Goal: Transaction & Acquisition: Book appointment/travel/reservation

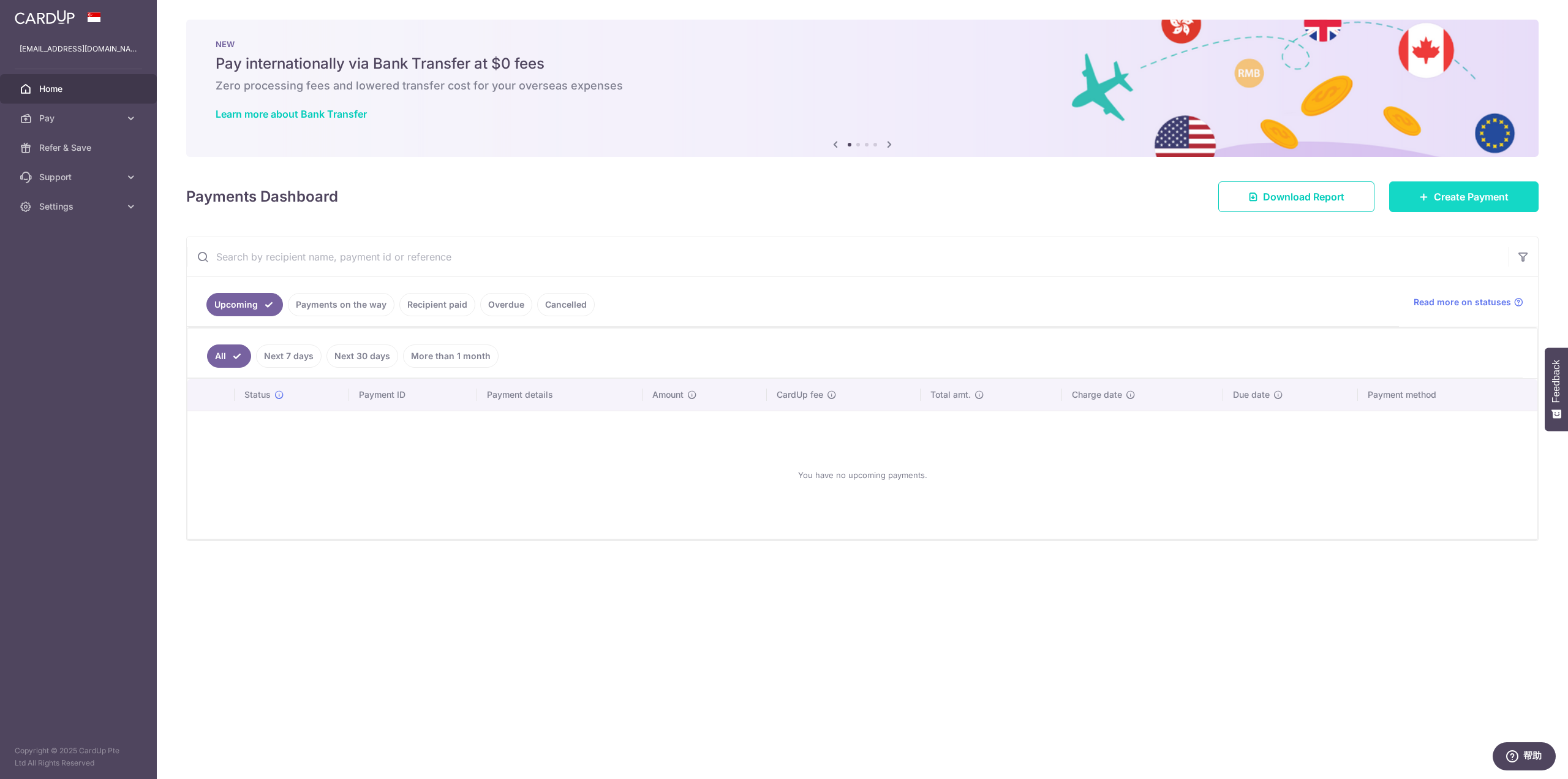
click at [1447, 194] on span "Create Payment" at bounding box center [1471, 196] width 75 height 15
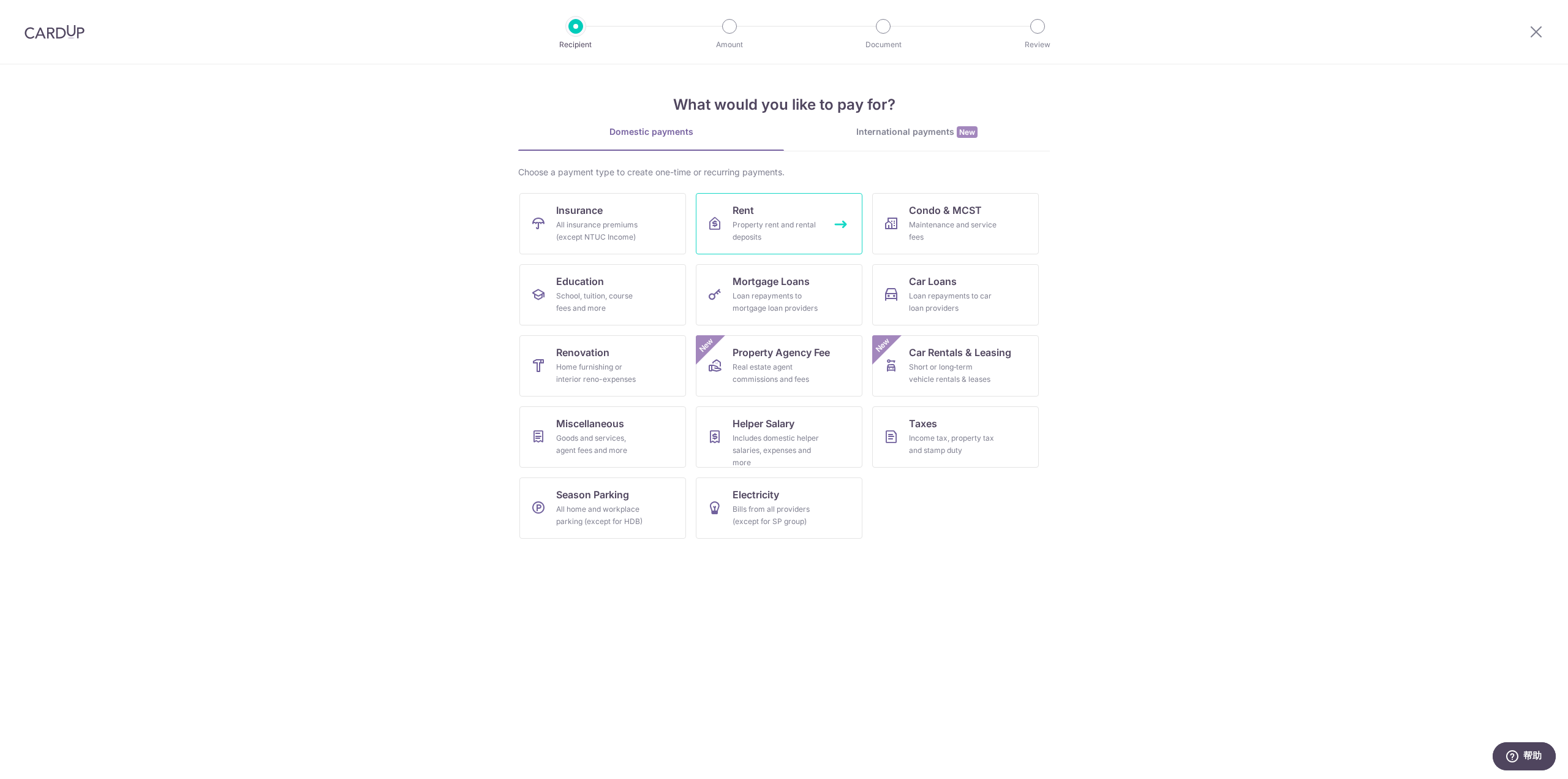
click at [766, 215] on link "Rent Property rent and rental deposits" at bounding box center [779, 224] width 166 height 61
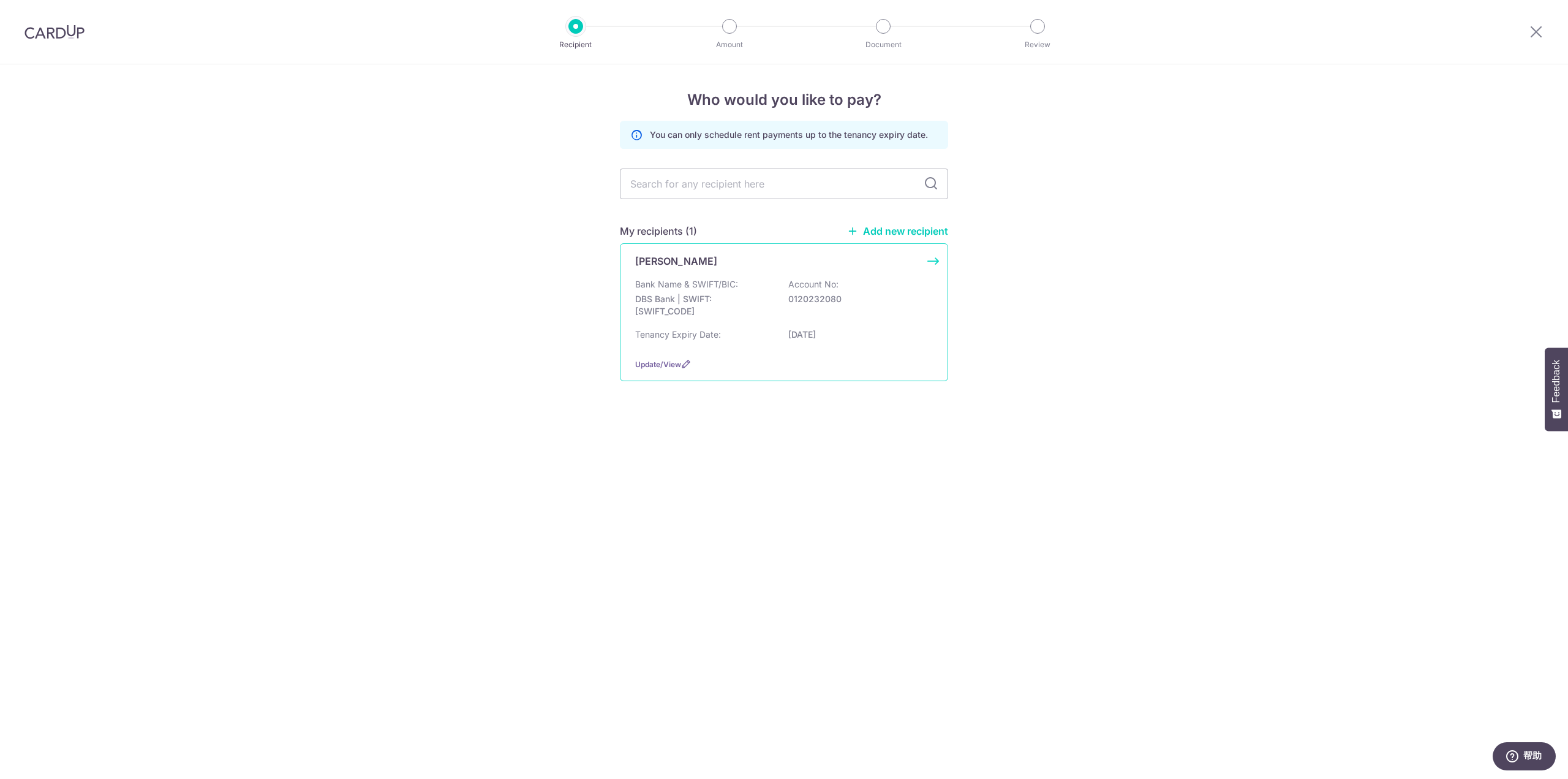
click at [765, 305] on p "DBS Bank | SWIFT: DBSSSGSGXXX" at bounding box center [703, 305] width 138 height 25
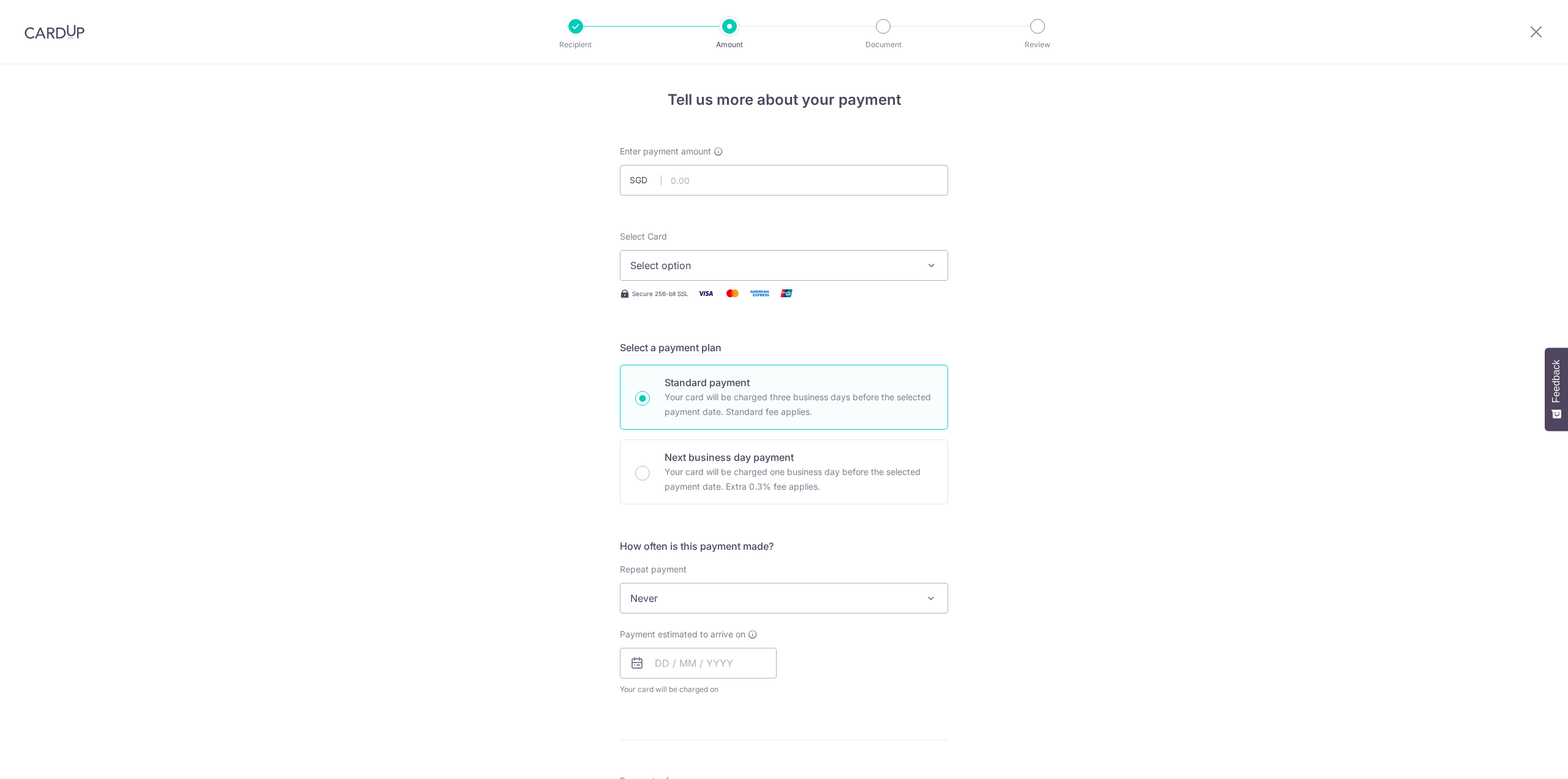
click at [747, 186] on input "text" at bounding box center [784, 179] width 328 height 31
type input "492.00"
click at [571, 234] on div "Tell us more about your payment Enter payment amount SGD 492.00 492.00 Select C…" at bounding box center [784, 619] width 1568 height 1109
click at [674, 260] on span "Select option" at bounding box center [773, 265] width 285 height 15
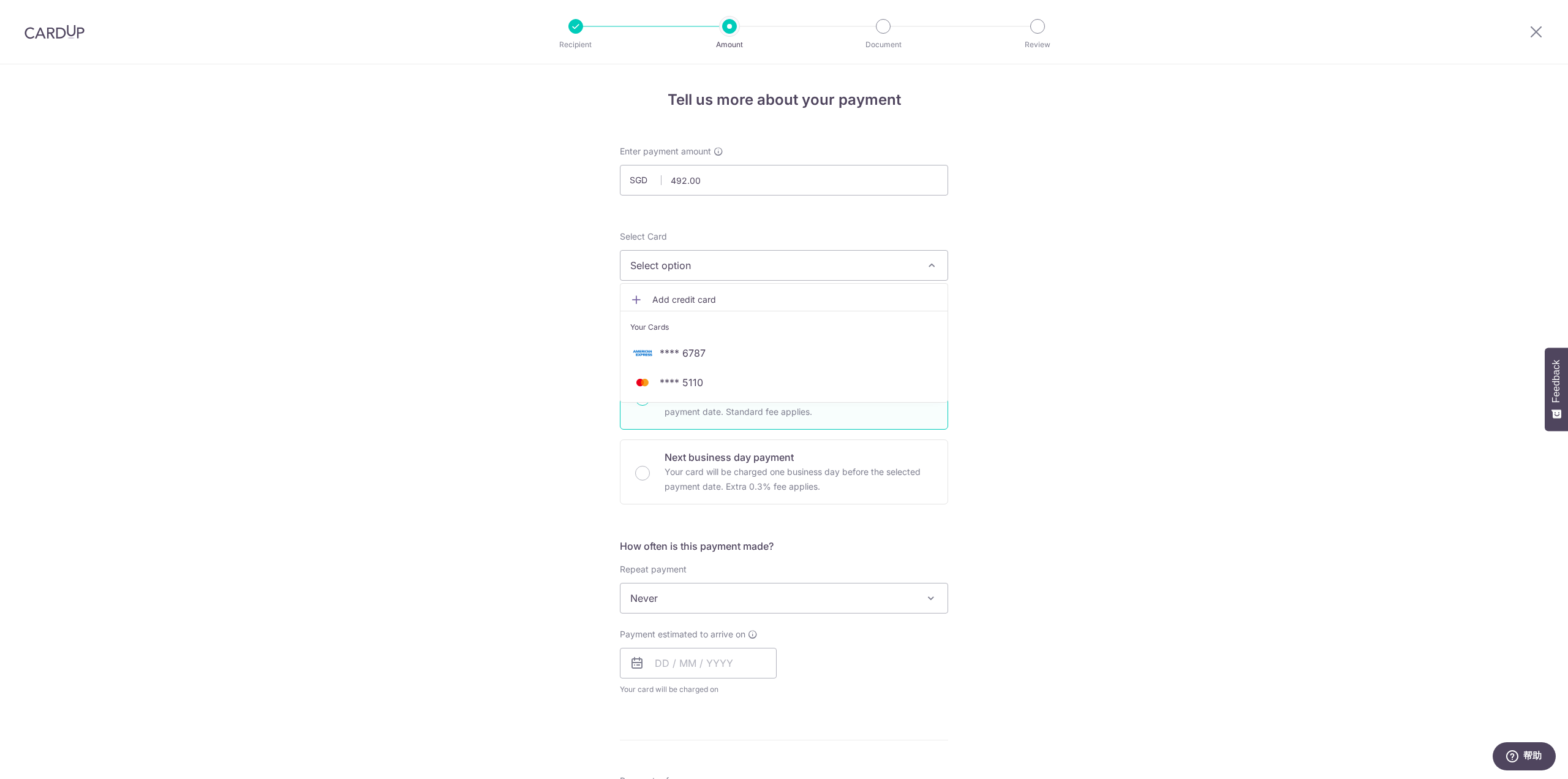
click at [668, 299] on span "Add credit card" at bounding box center [794, 299] width 285 height 12
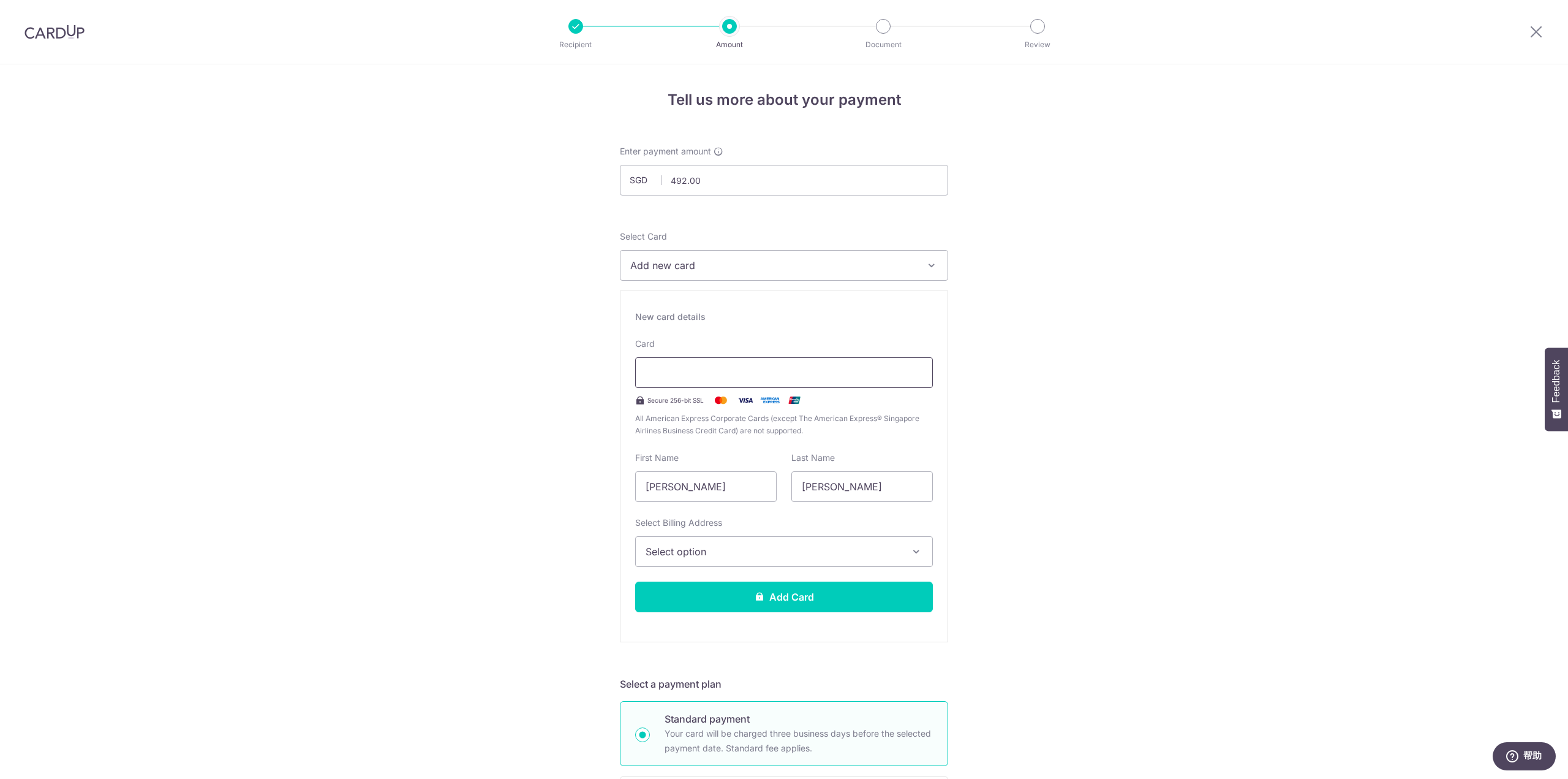
click at [720, 364] on div at bounding box center [784, 372] width 298 height 31
click at [722, 547] on span "Select option" at bounding box center [772, 551] width 254 height 15
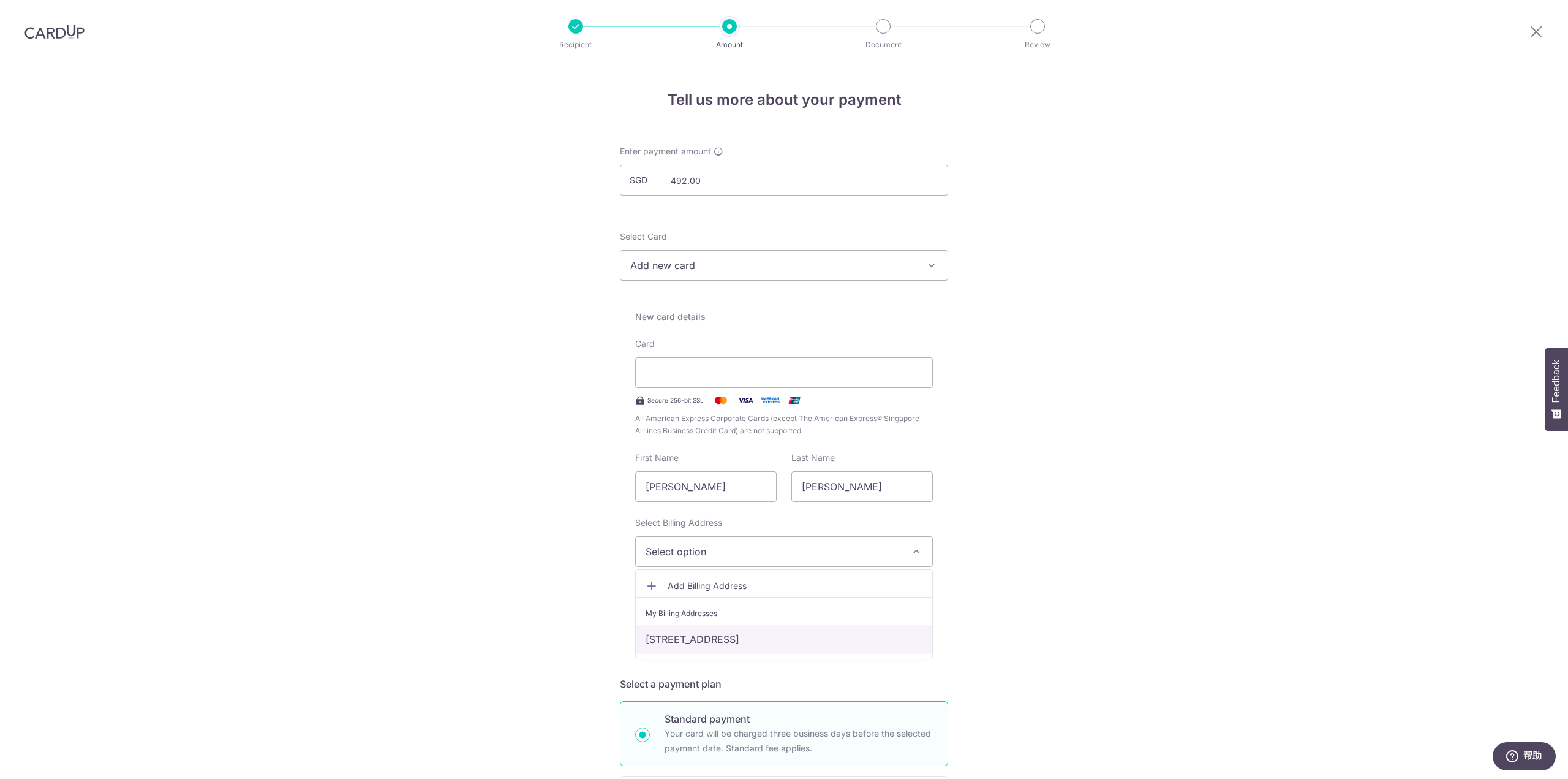
click at [735, 633] on link "[STREET_ADDRESS]" at bounding box center [784, 639] width 297 height 30
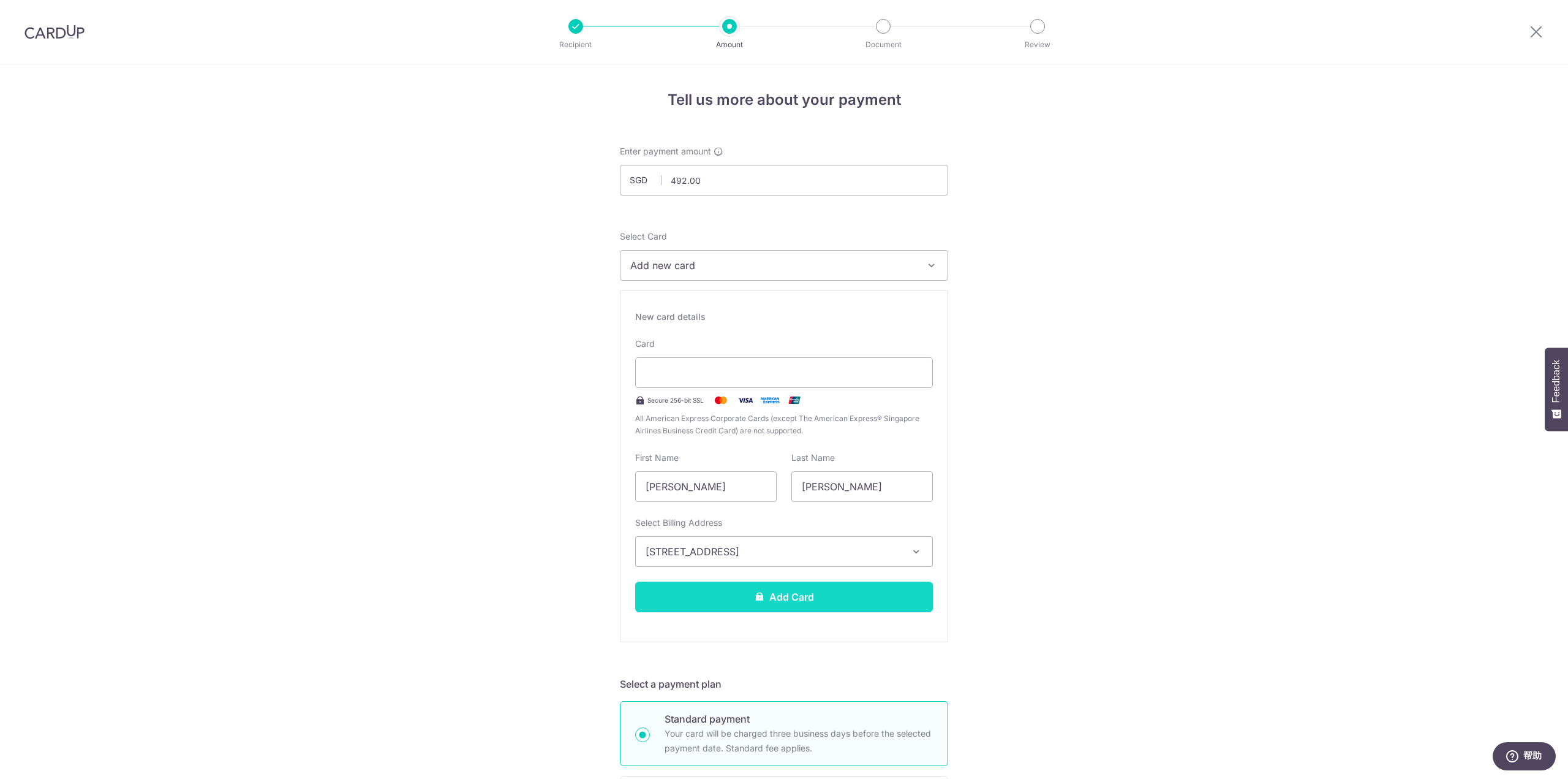
click at [814, 600] on button "Add Card" at bounding box center [784, 596] width 298 height 31
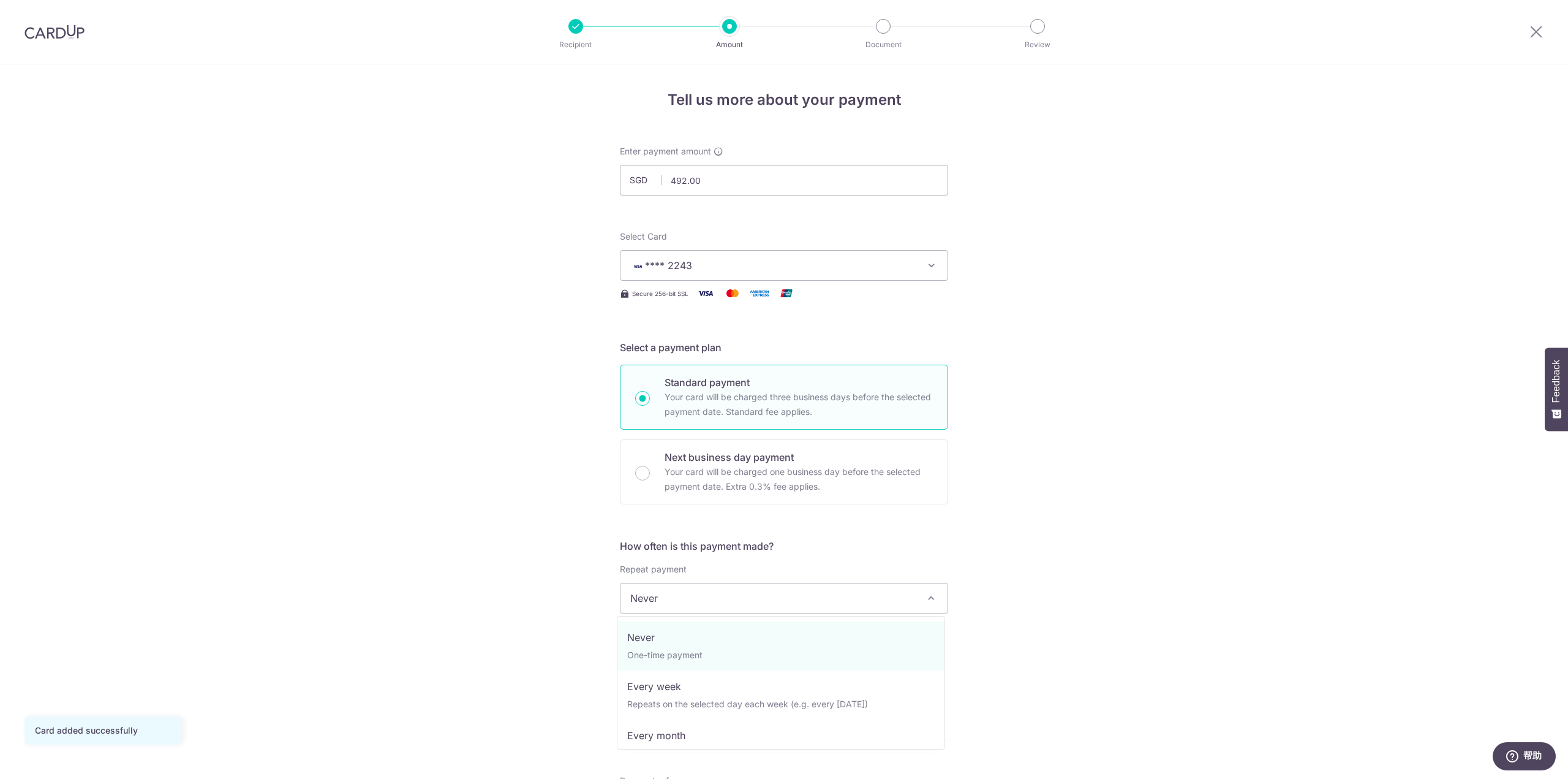
click at [770, 594] on span "Never" at bounding box center [784, 598] width 327 height 30
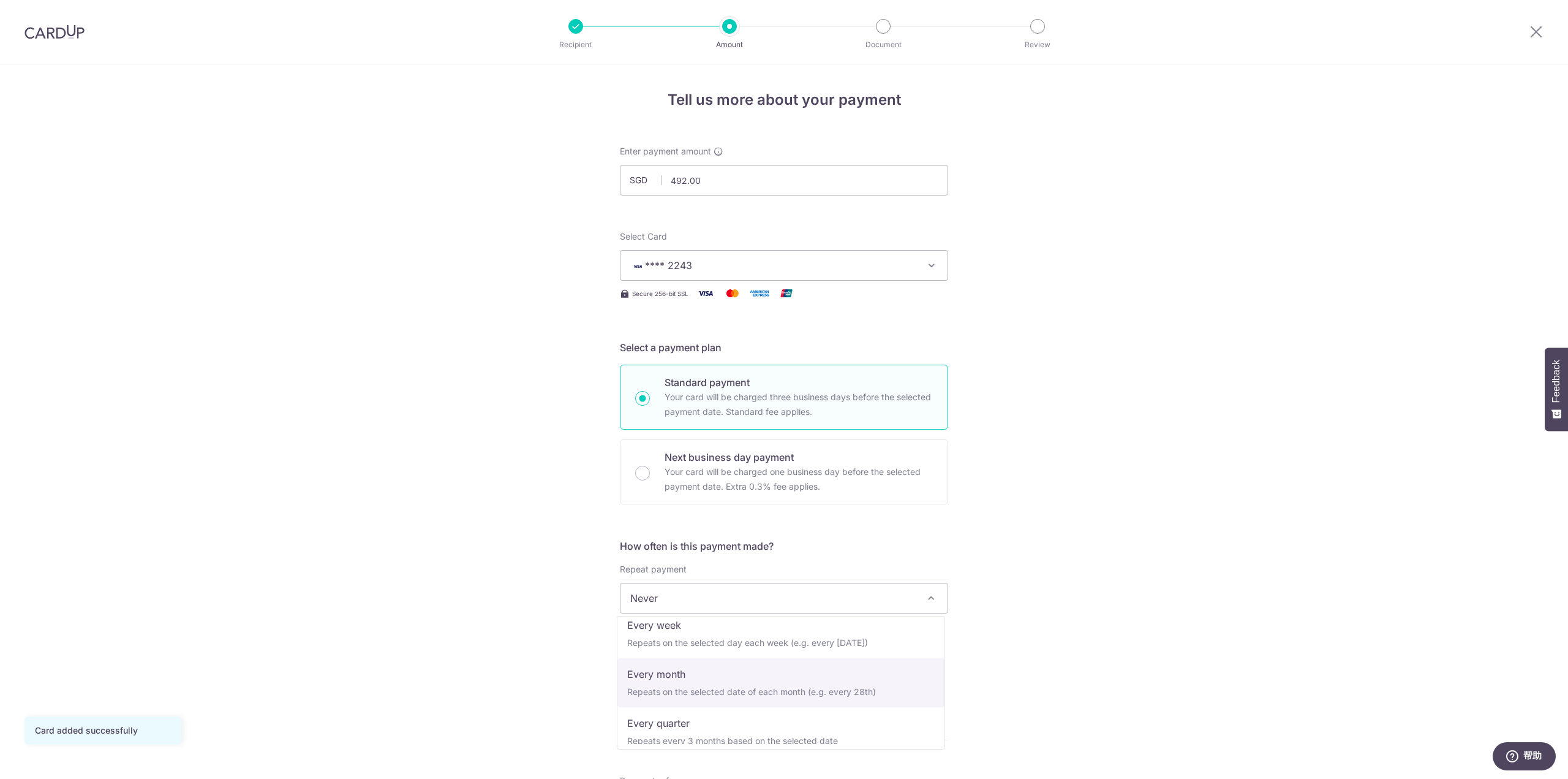
select select "3"
type input "31/12/2025"
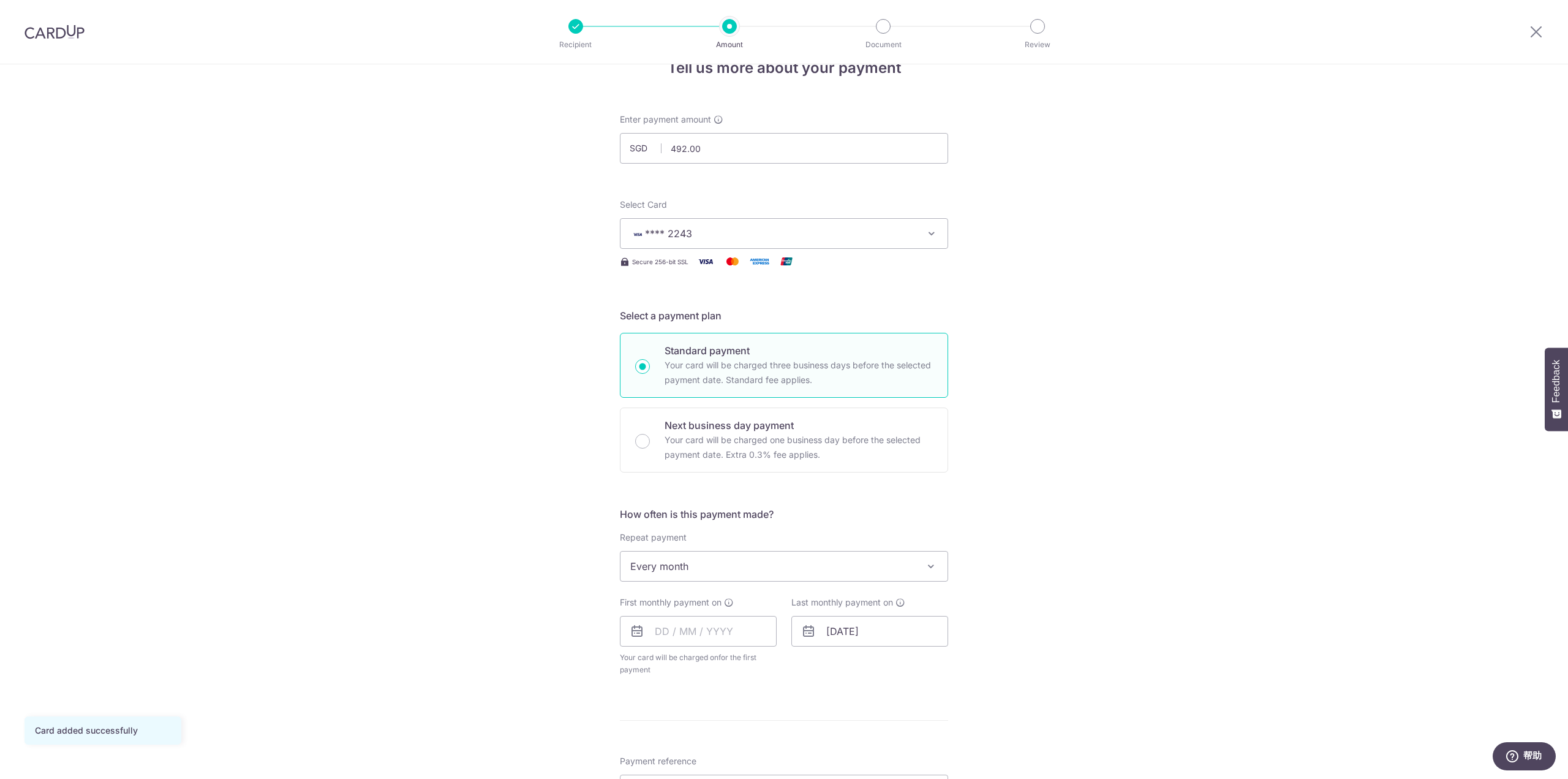
scroll to position [184, 0]
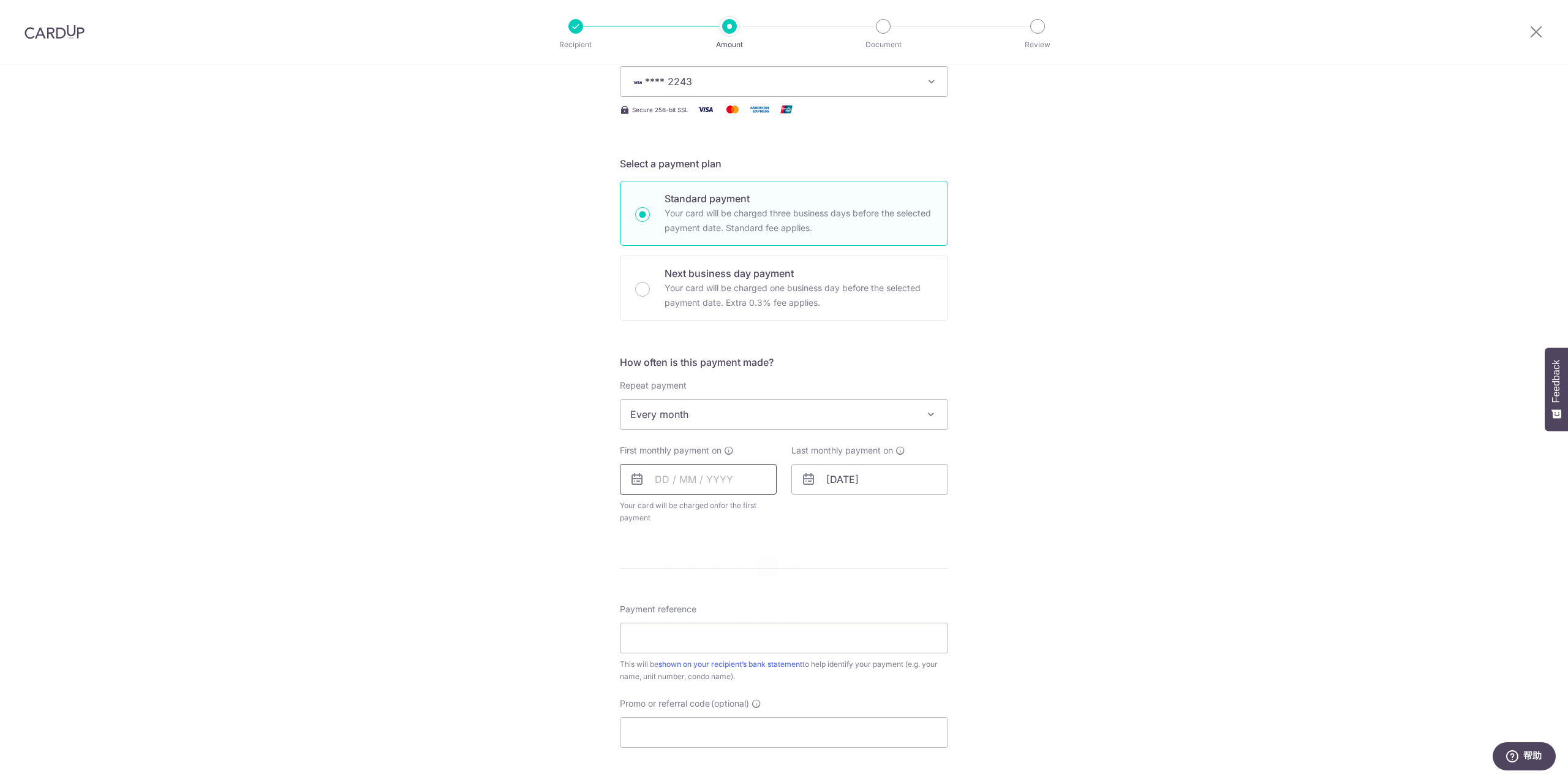
click at [710, 481] on input "text" at bounding box center [697, 479] width 156 height 31
drag, startPoint x: 660, startPoint y: 590, endPoint x: 832, endPoint y: 539, distance: 179.4
click at [660, 590] on link "8" at bounding box center [670, 591] width 20 height 20
type input "[DATE]"
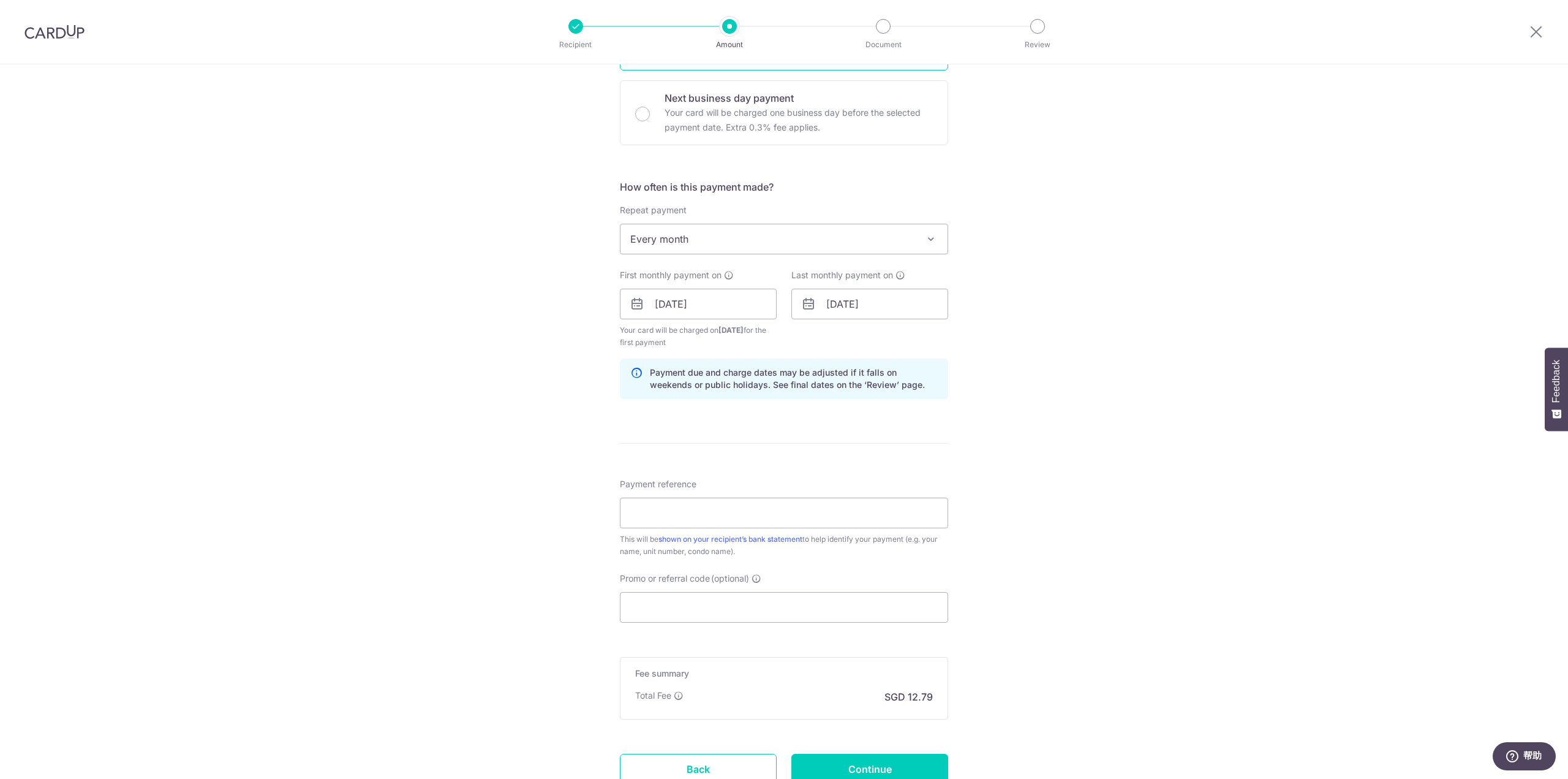
scroll to position [367, 0]
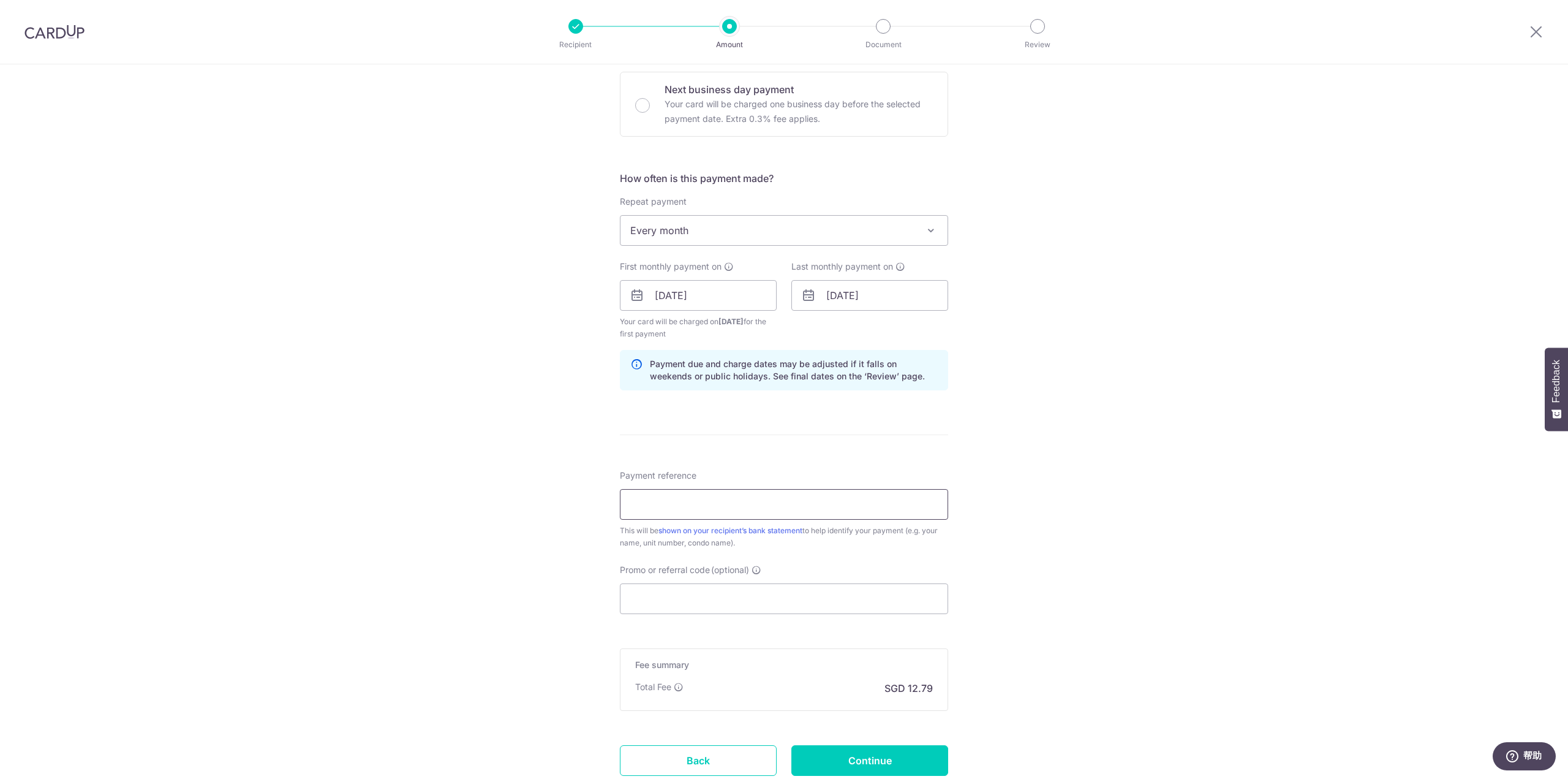
click at [787, 506] on input "Payment reference" at bounding box center [784, 504] width 328 height 31
drag, startPoint x: 695, startPoint y: 512, endPoint x: 544, endPoint y: 496, distance: 151.8
click at [544, 496] on div "Tell us more about your payment Enter payment amount SGD 492.00 492.00 Card add…" at bounding box center [784, 282] width 1568 height 1171
type input "RENT"
click at [649, 588] on input "Promo or referral code (optional)" at bounding box center [784, 598] width 328 height 31
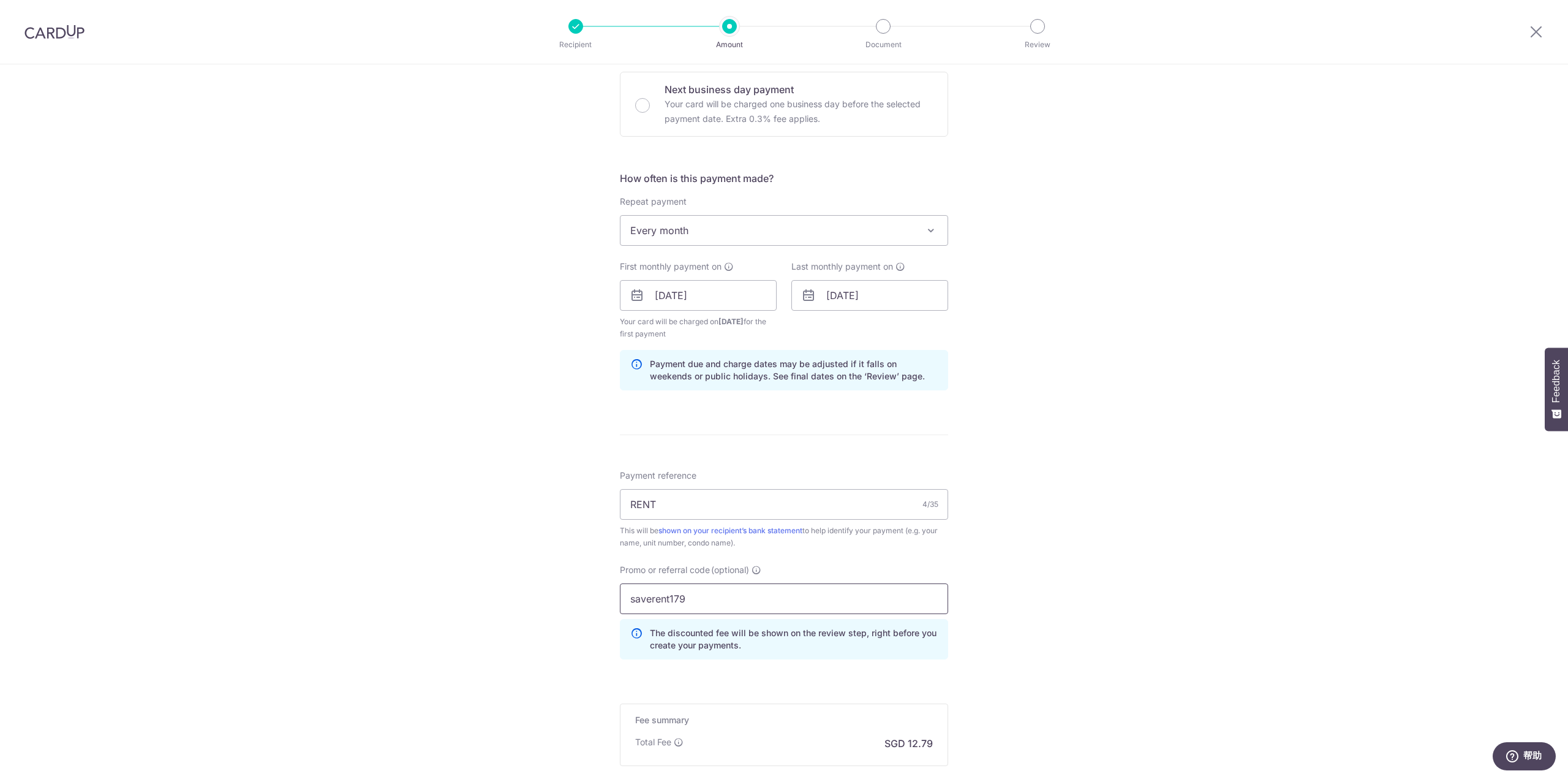
type input "saverent179"
click at [457, 554] on div "Tell us more about your payment Enter payment amount SGD 492.00 492.00 Card add…" at bounding box center [784, 310] width 1568 height 1226
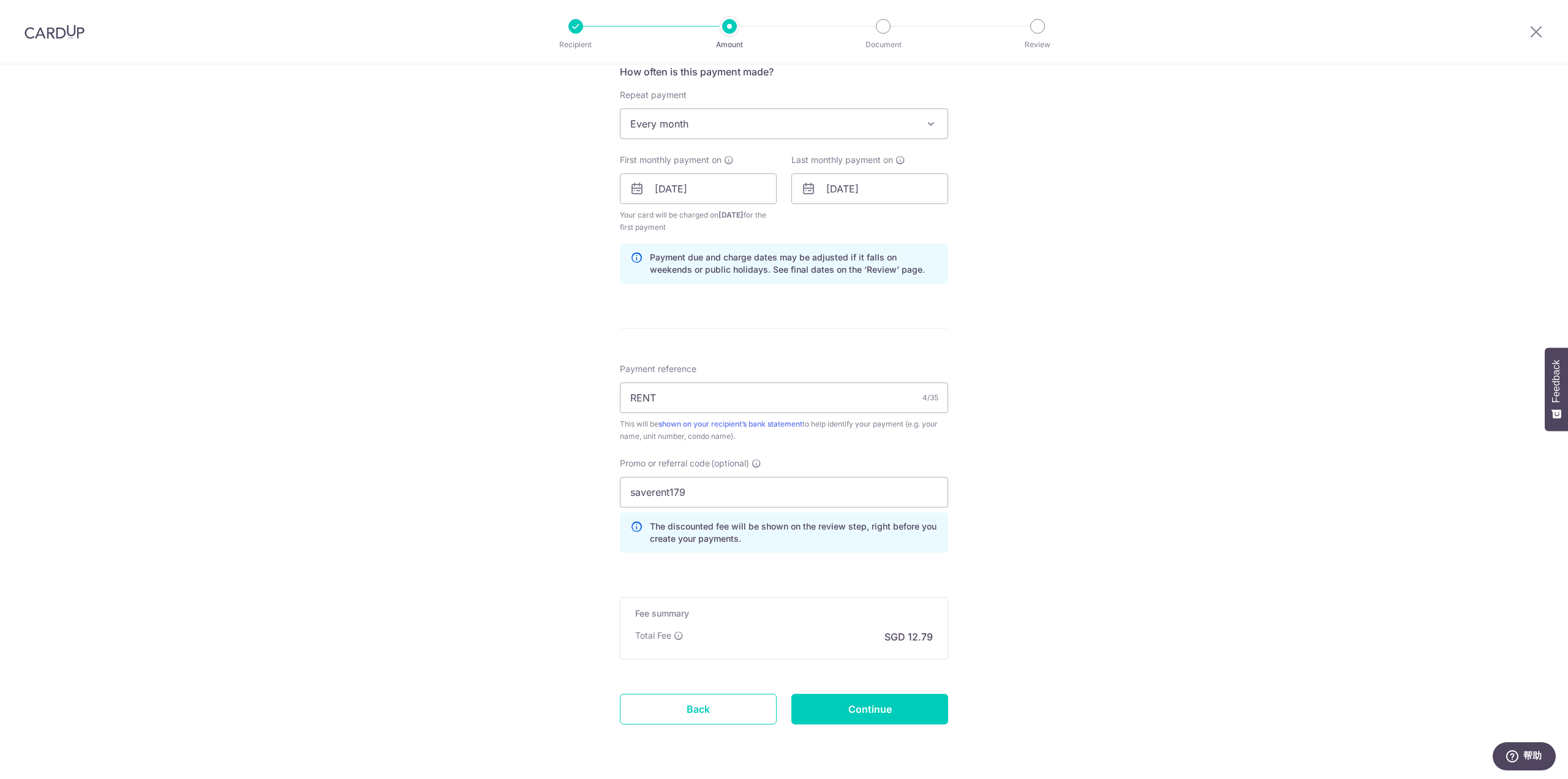
scroll to position [512, 0]
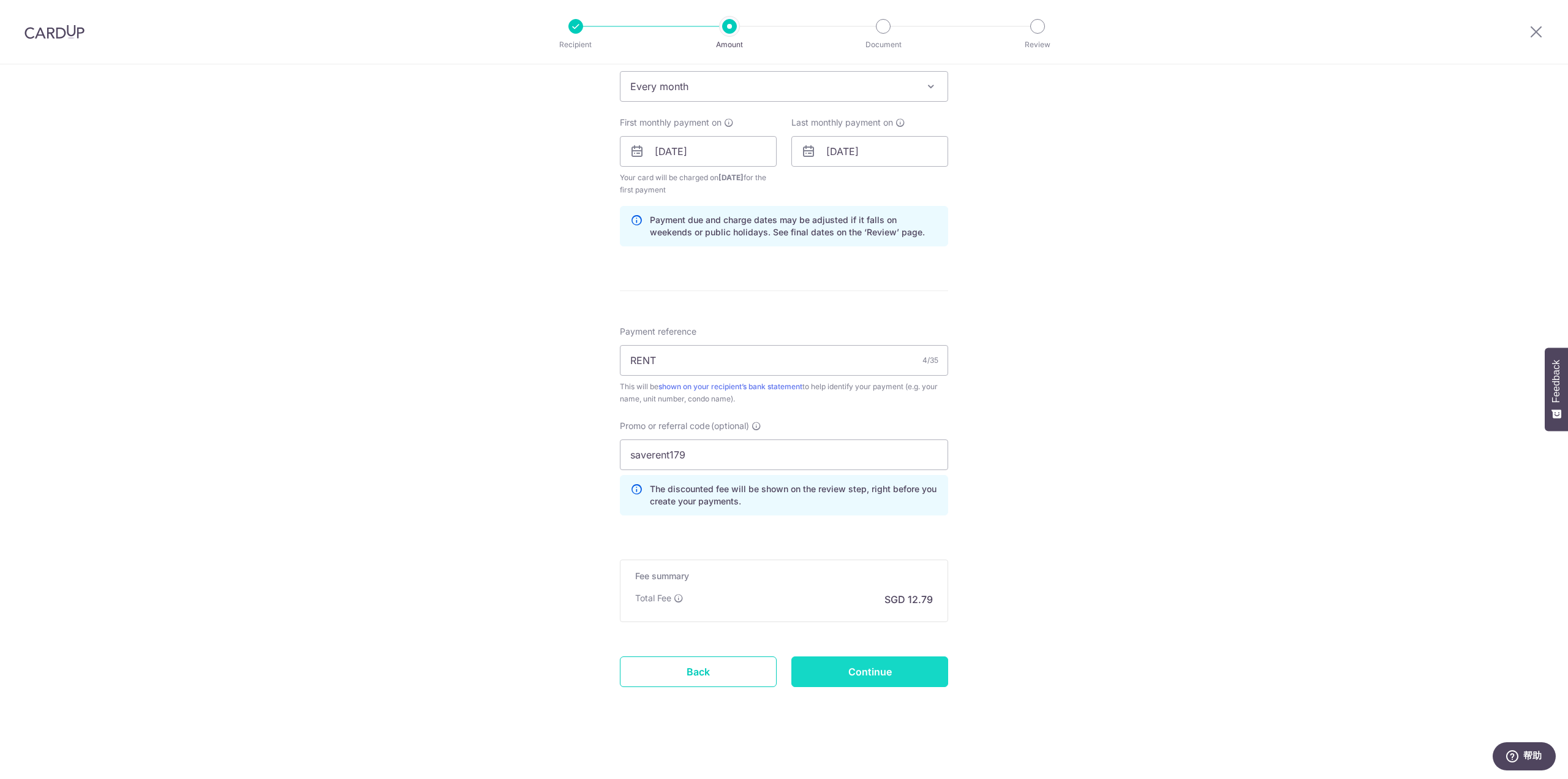
click at [848, 670] on input "Continue" at bounding box center [870, 671] width 156 height 31
type input "Create Schedule"
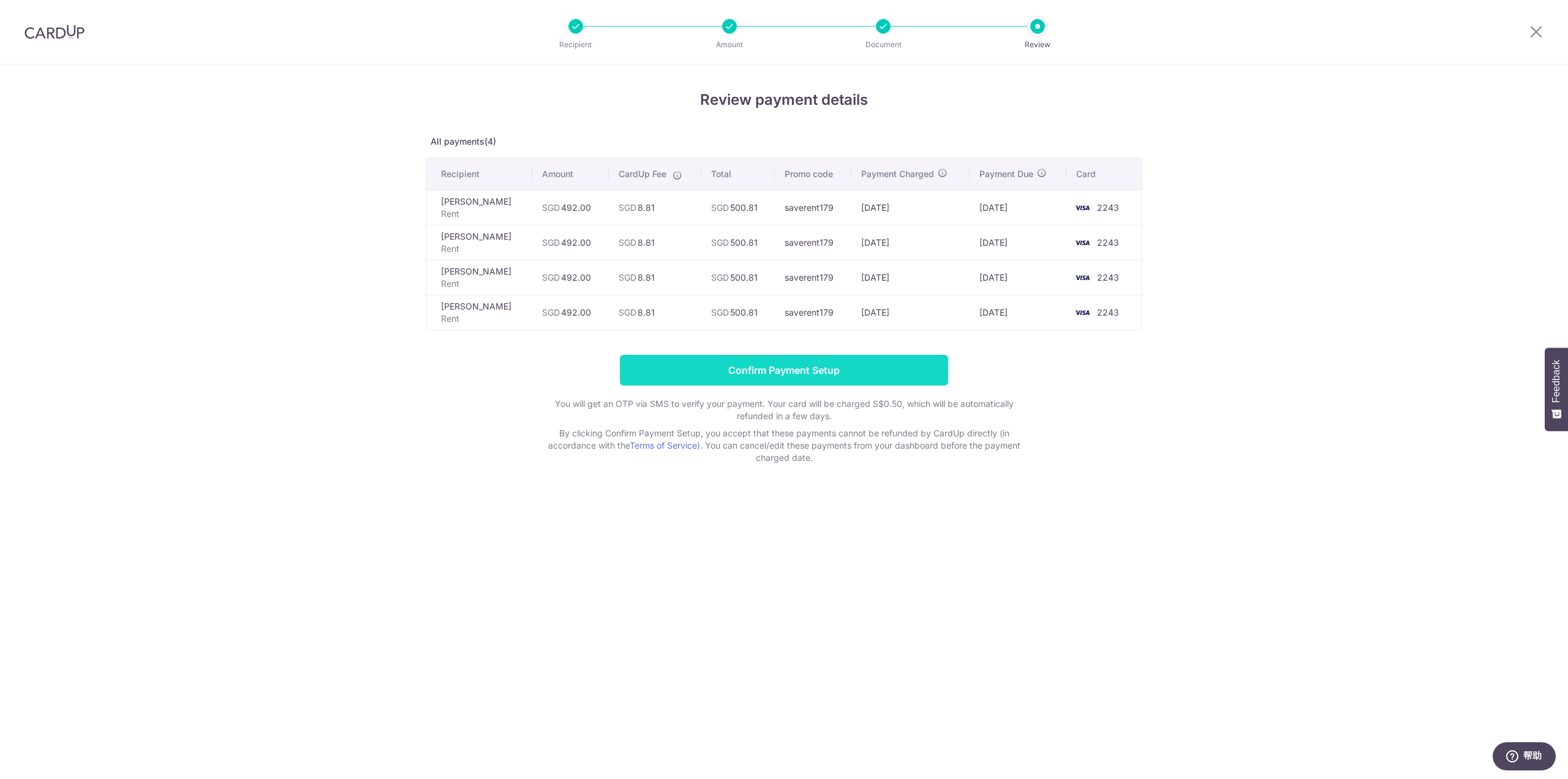
click at [882, 370] on input "Confirm Payment Setup" at bounding box center [784, 369] width 328 height 31
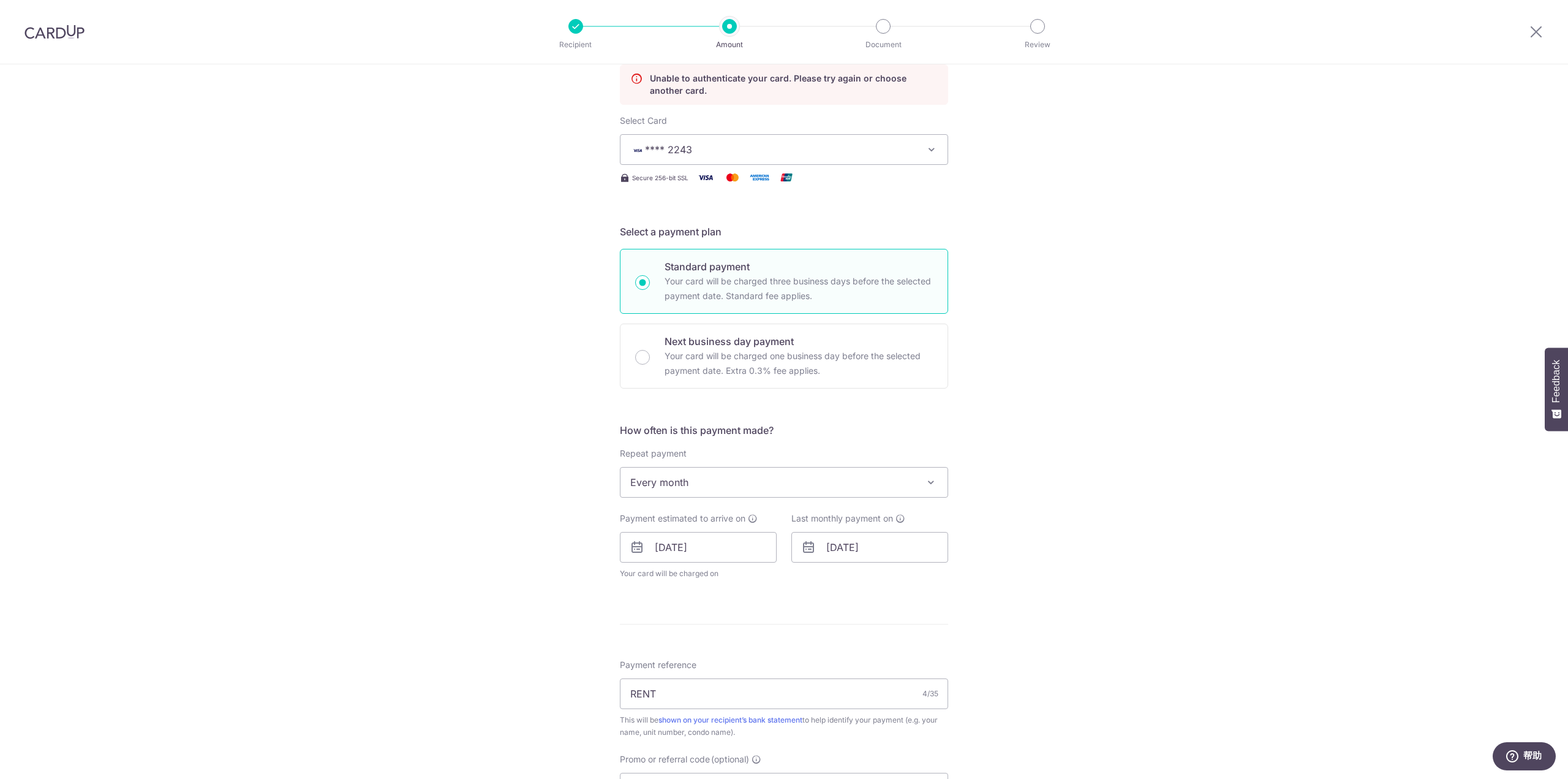
click at [786, 146] on span "**** 2243" at bounding box center [773, 149] width 285 height 15
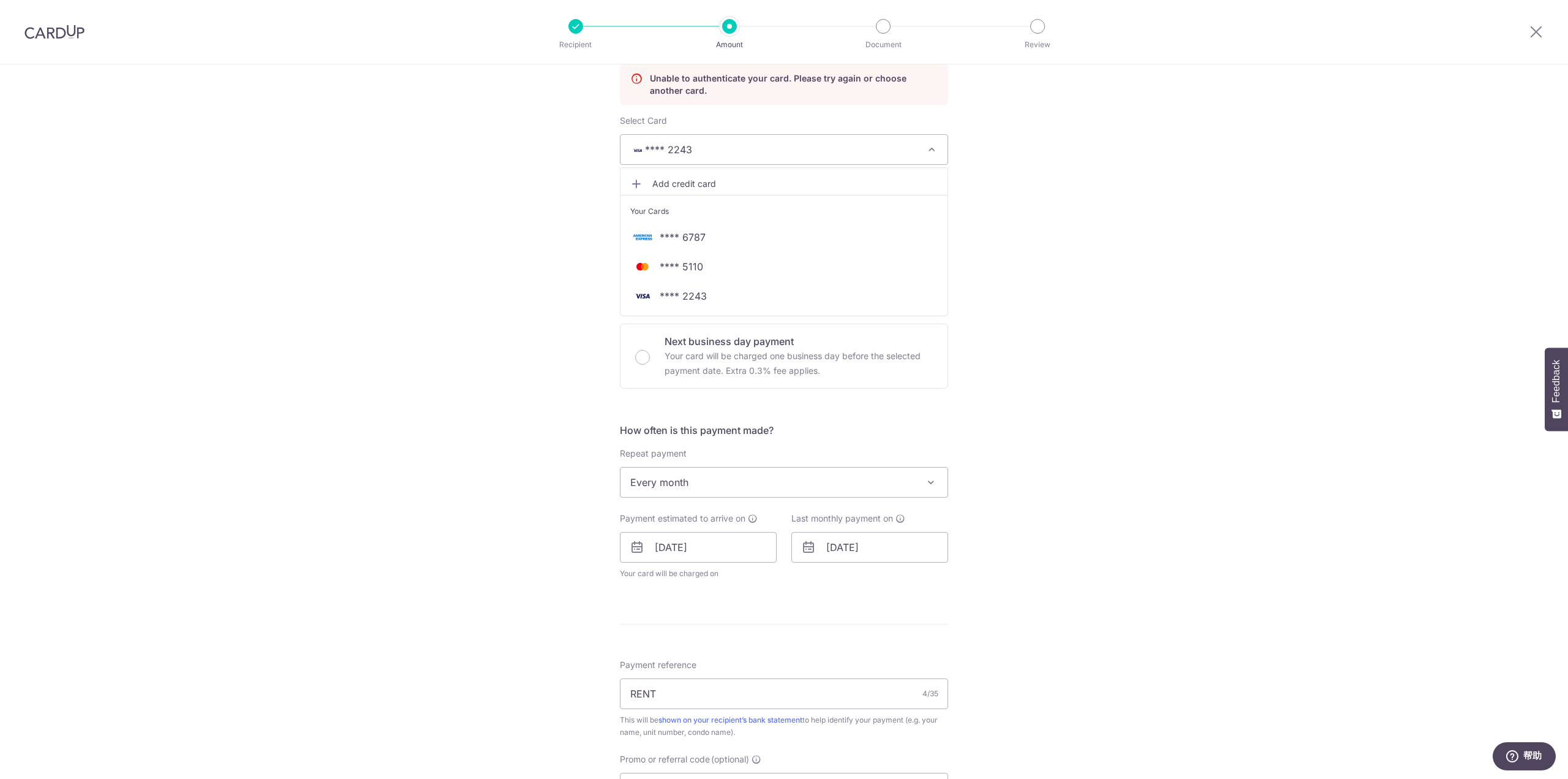
click at [711, 180] on span "Add credit card" at bounding box center [794, 183] width 285 height 12
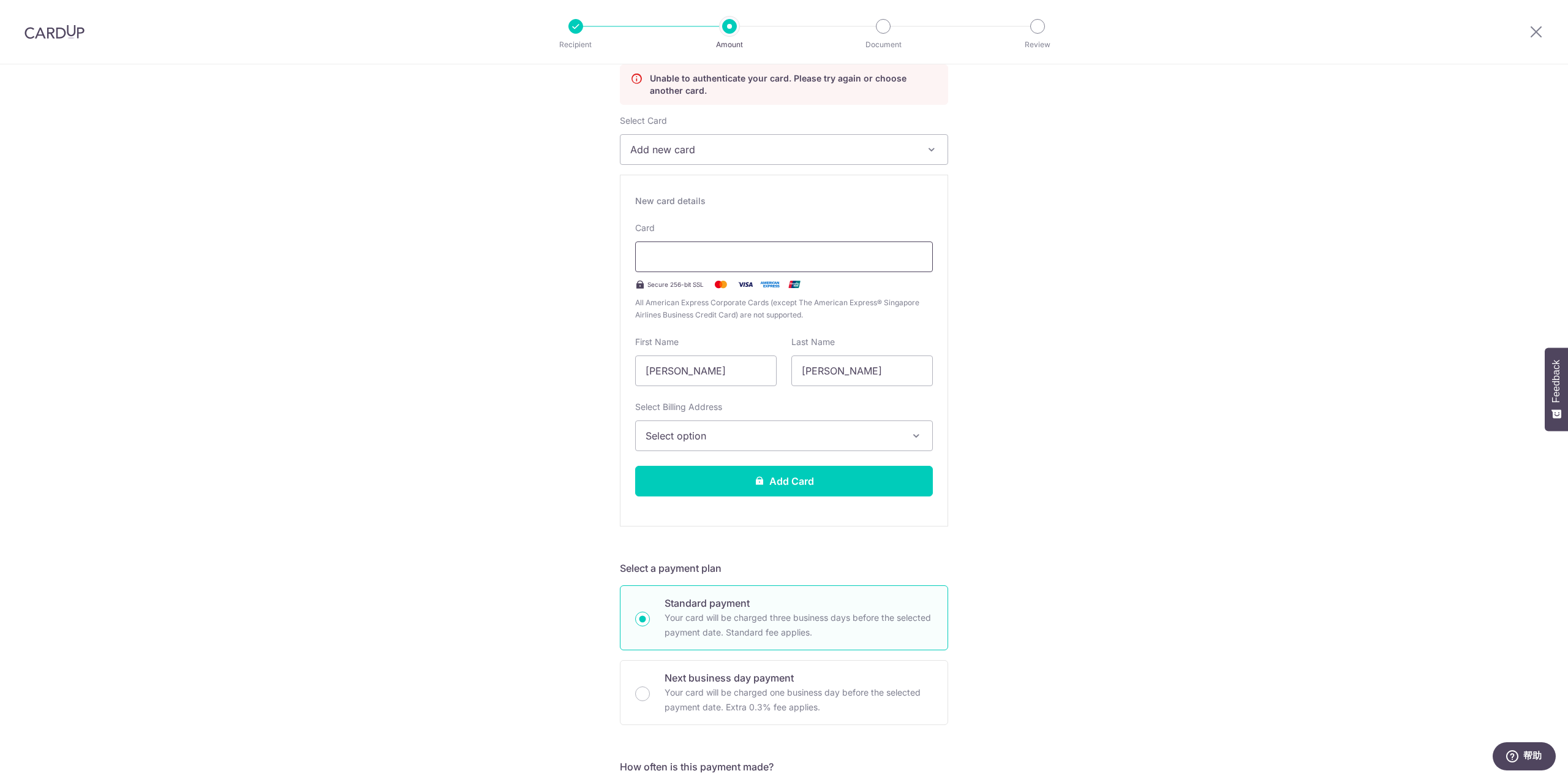
click at [848, 264] on div at bounding box center [784, 256] width 298 height 31
drag, startPoint x: 751, startPoint y: 362, endPoint x: 593, endPoint y: 364, distance: 158.0
click at [593, 364] on div "Tell us more about your payment Enter payment amount SGD 492.00 492.00 Unable t…" at bounding box center [784, 673] width 1568 height 1550
type input "Bowen"
type input "Ren"
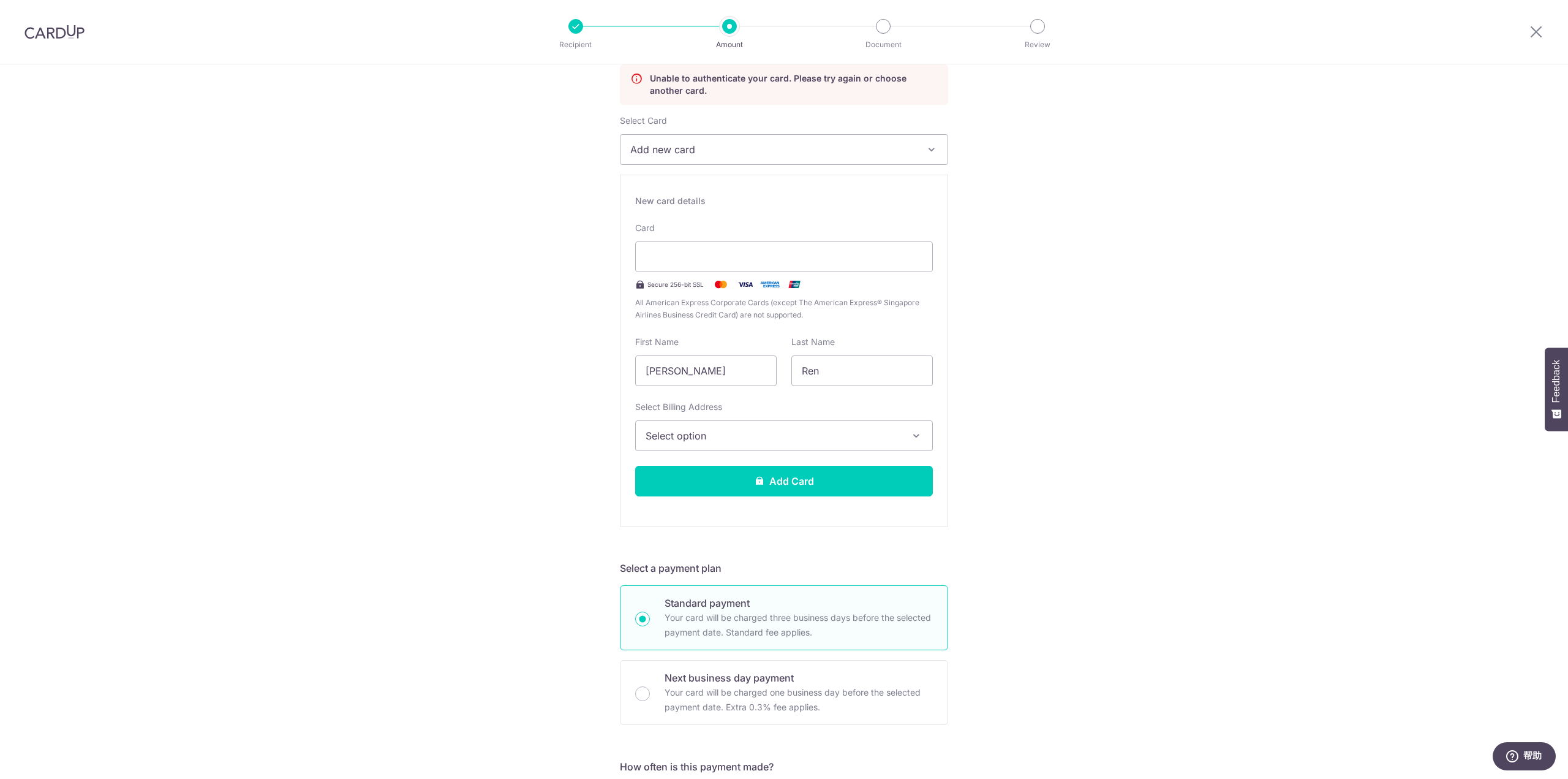
click at [717, 425] on button "Select option" at bounding box center [784, 436] width 298 height 31
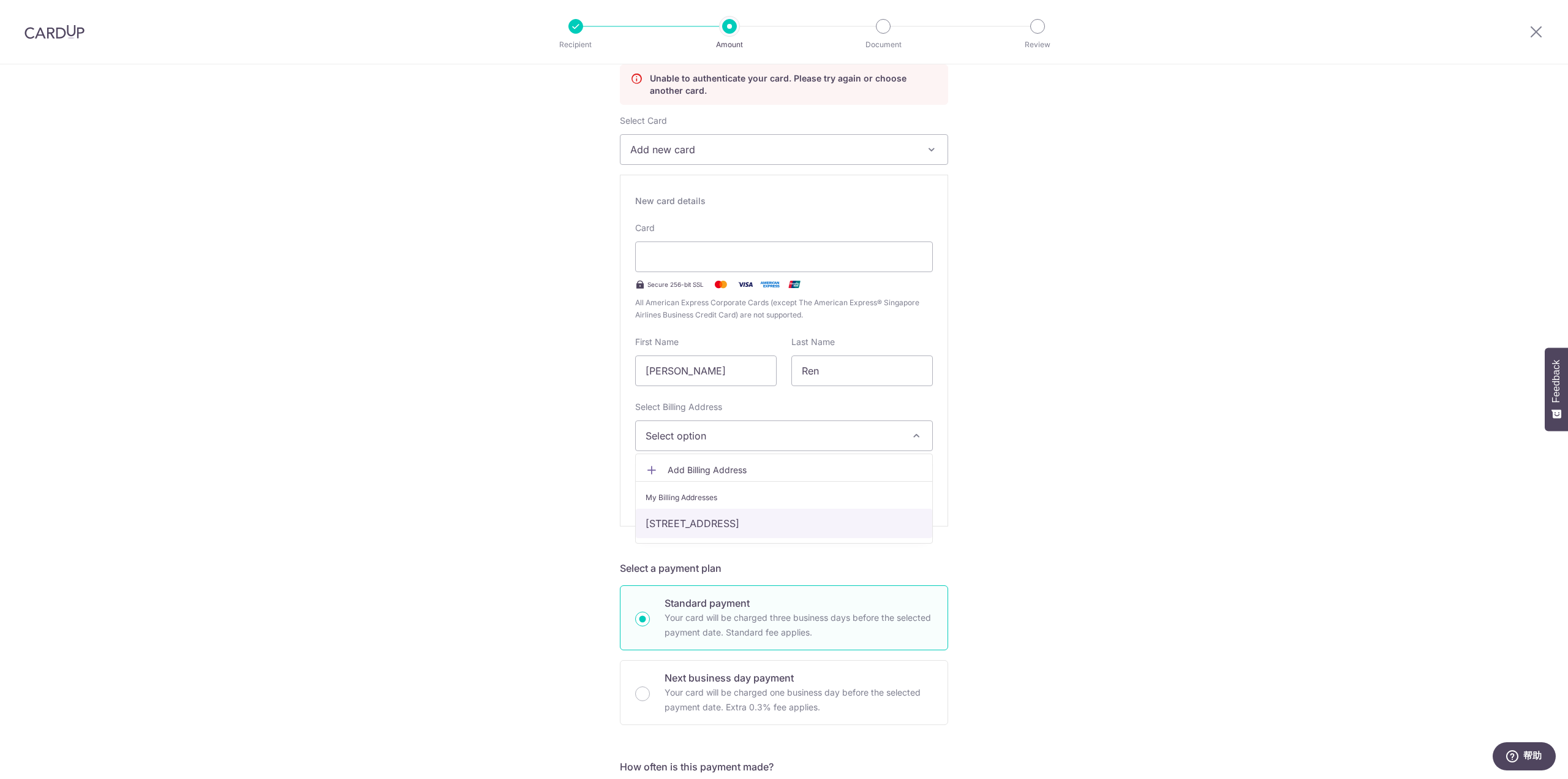
click at [715, 522] on link "28 THE TRILINQ, JALAN LEMPENG, 07-03, Singapore, Singapore-128807" at bounding box center [784, 524] width 297 height 30
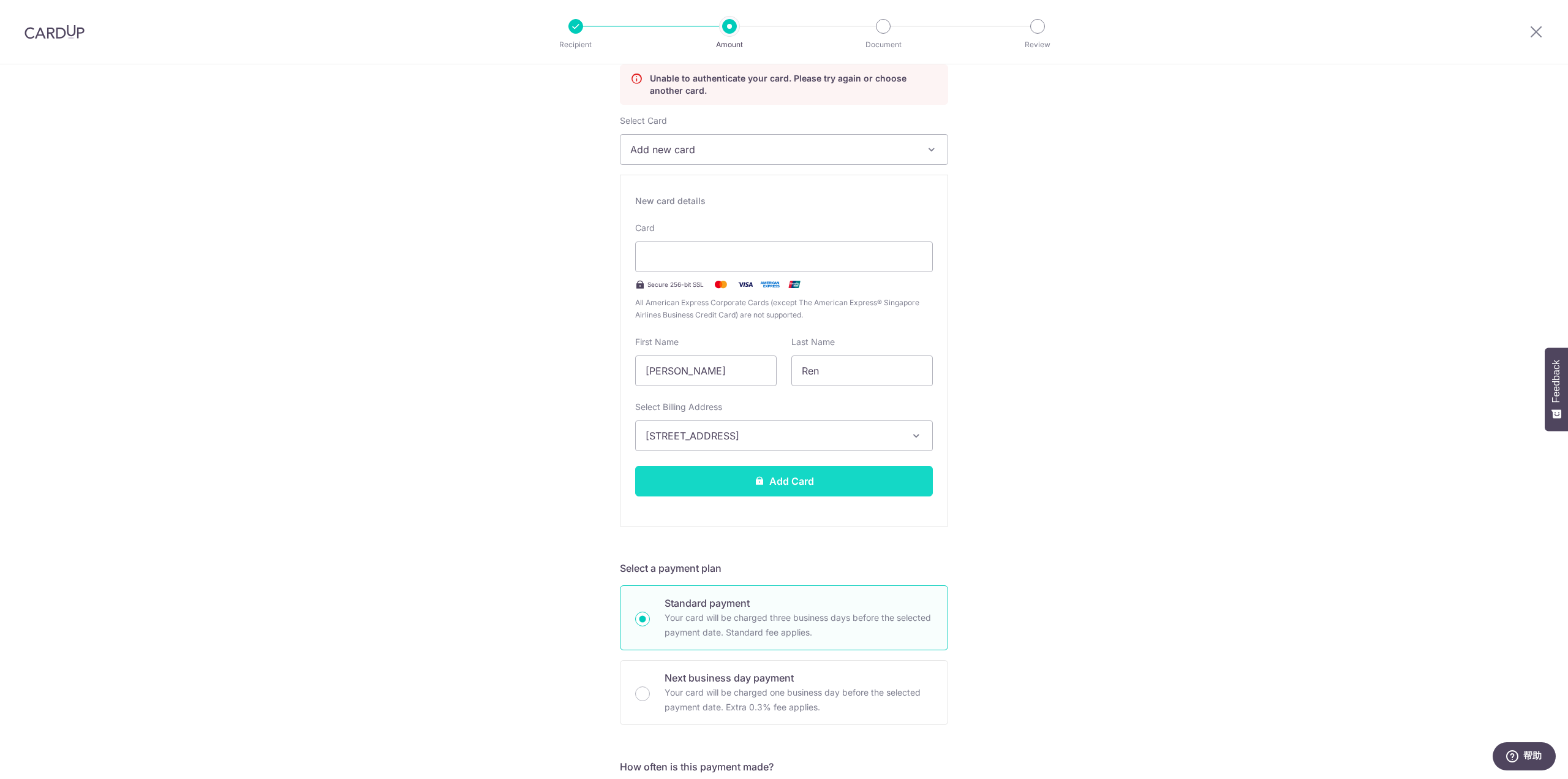
click at [776, 480] on button "Add Card" at bounding box center [784, 480] width 298 height 31
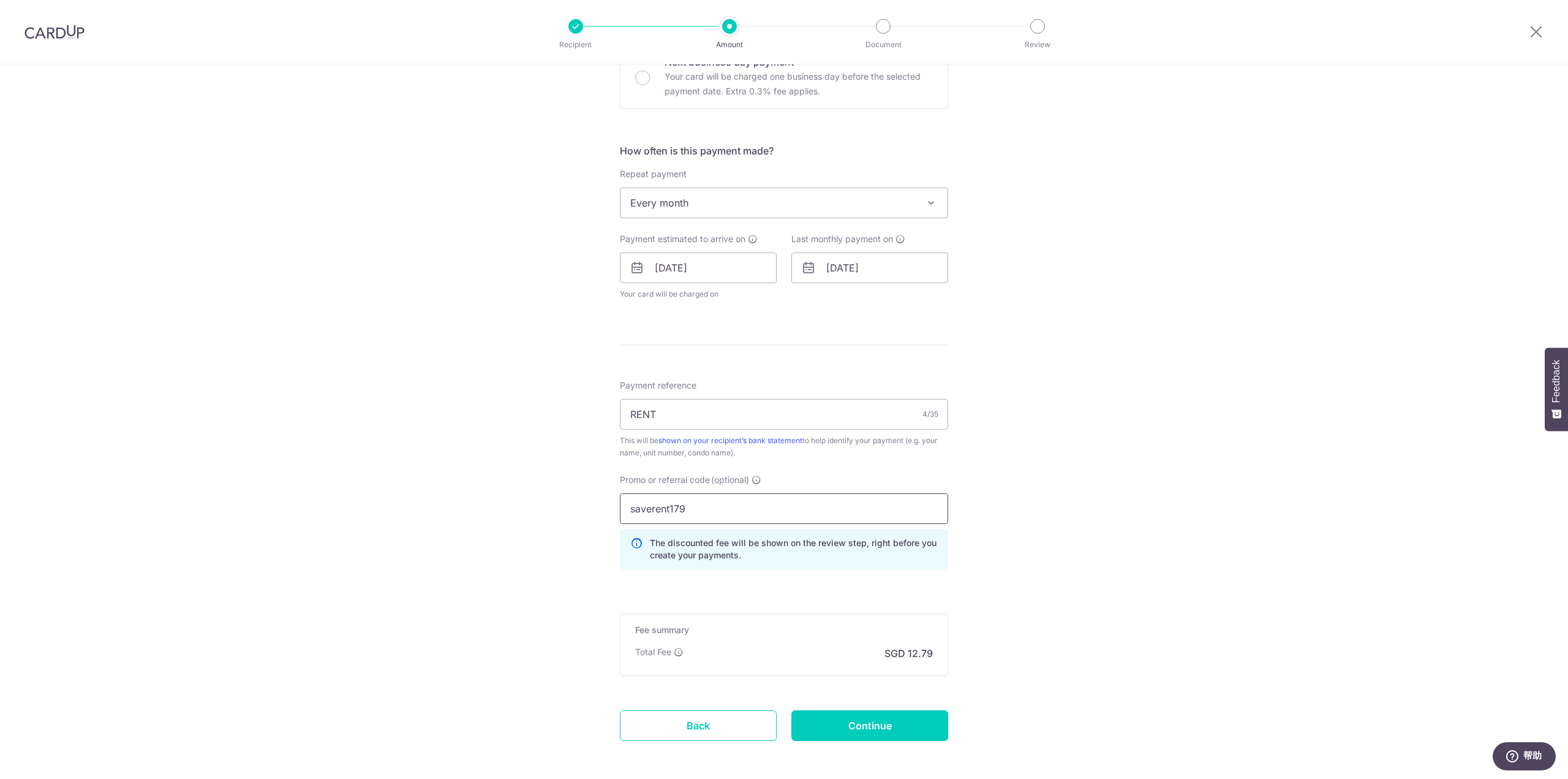
scroll to position [429, 0]
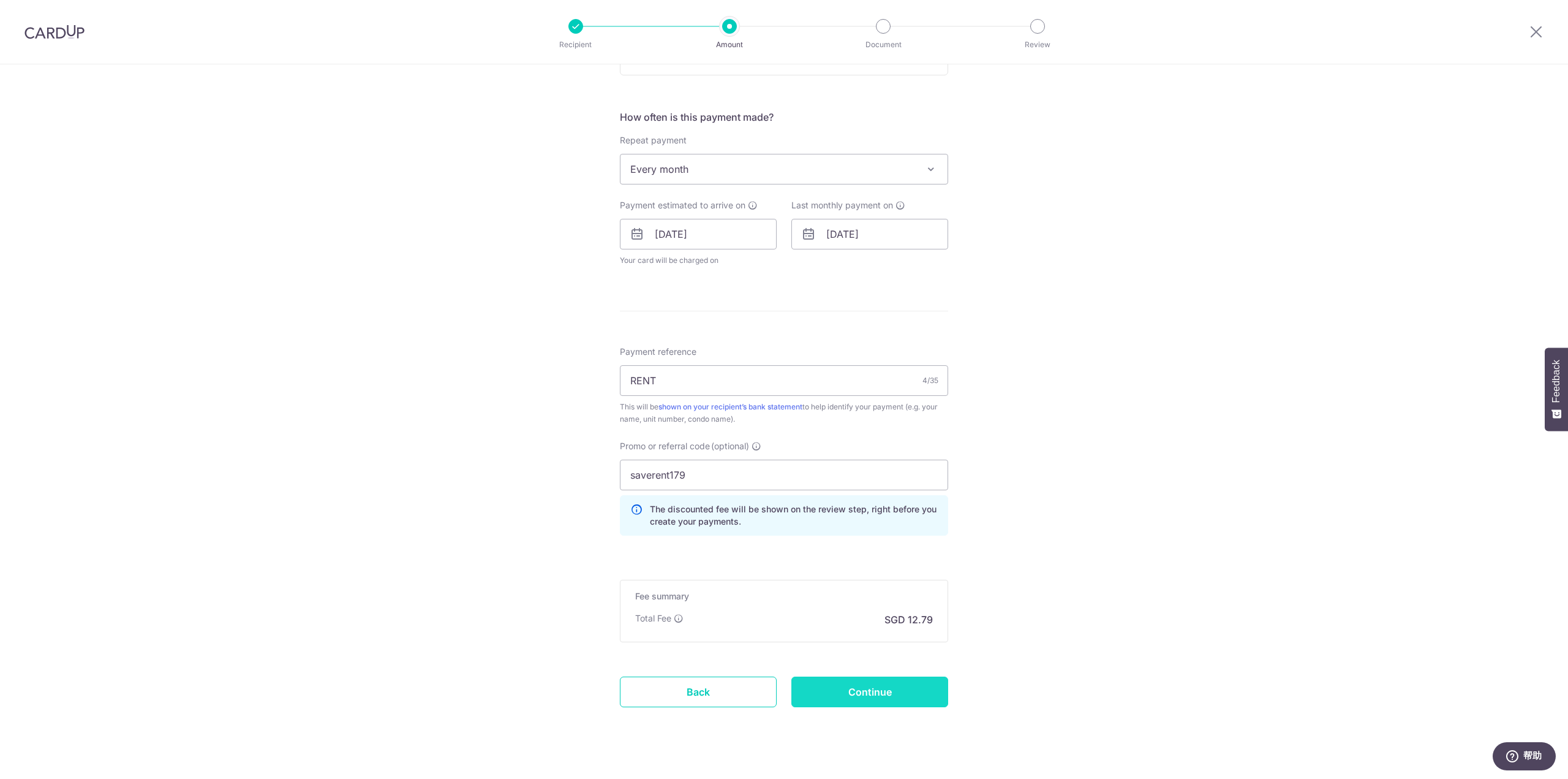
click at [880, 689] on input "Continue" at bounding box center [870, 691] width 156 height 31
type input "Update Schedule"
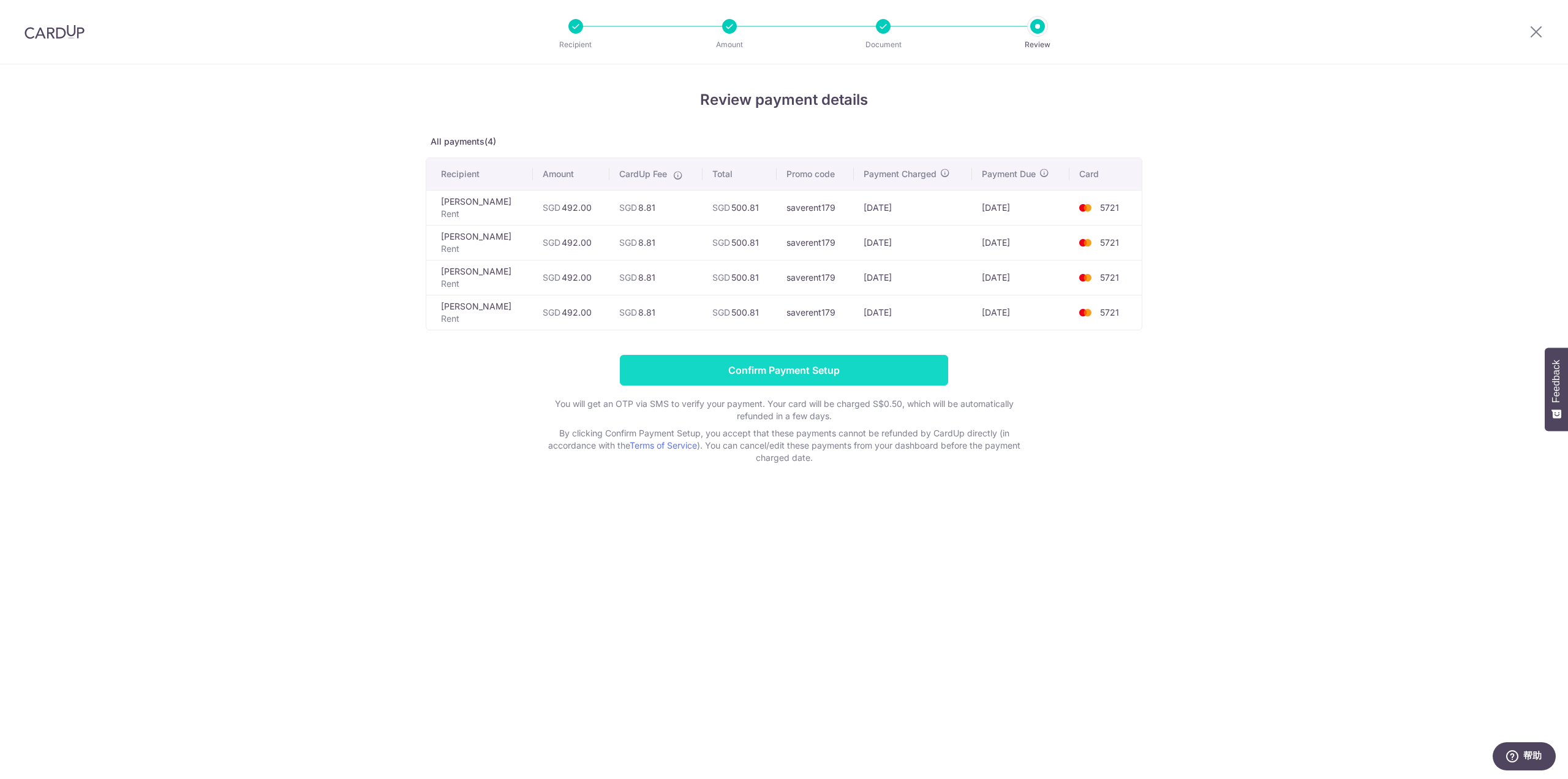
click at [750, 367] on input "Confirm Payment Setup" at bounding box center [784, 369] width 328 height 31
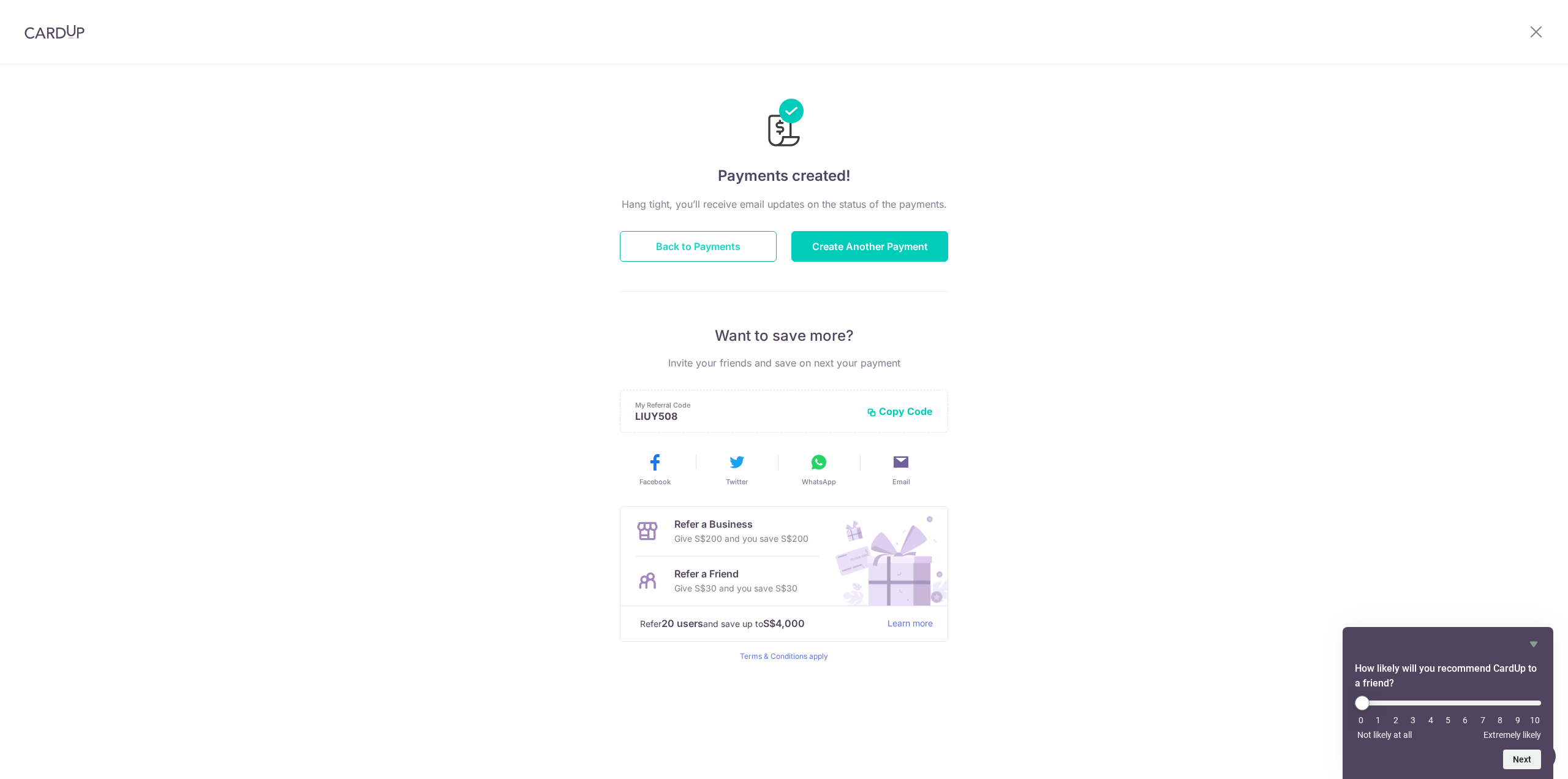
click at [723, 248] on button "Back to Payments" at bounding box center [697, 245] width 156 height 31
